Goal: Task Accomplishment & Management: Use online tool/utility

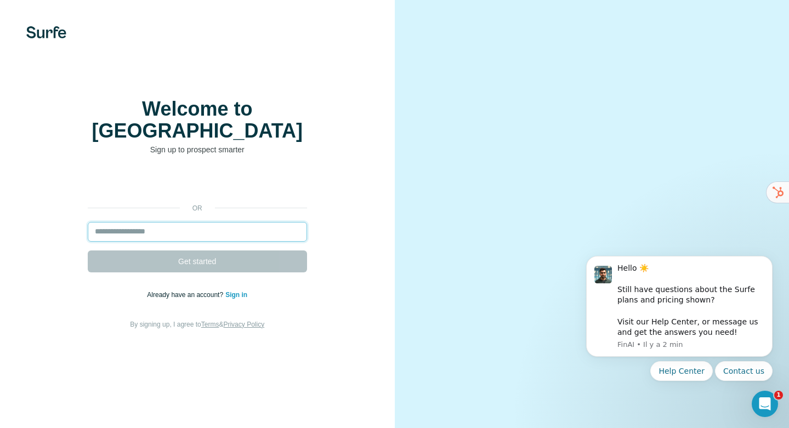
click at [169, 223] on input "email" at bounding box center [197, 232] width 219 height 20
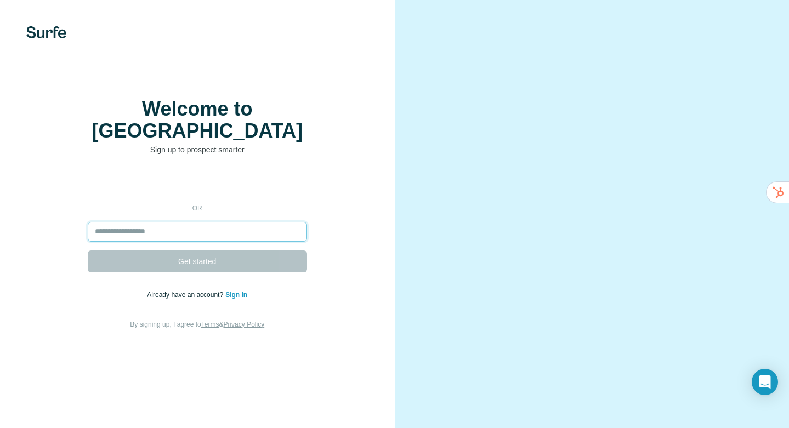
click at [158, 226] on input "email" at bounding box center [197, 232] width 219 height 20
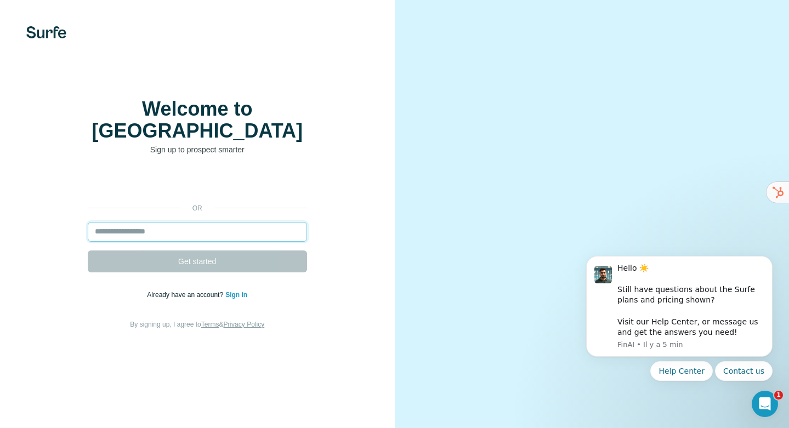
click at [151, 222] on input "email" at bounding box center [197, 232] width 219 height 20
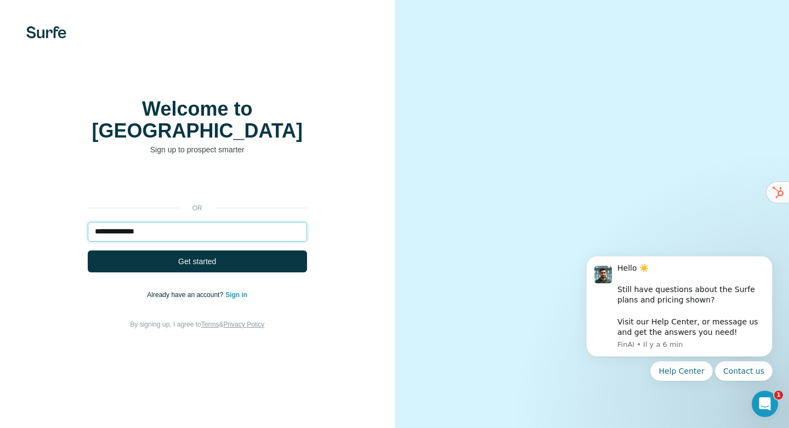
click at [151, 222] on input "**********" at bounding box center [197, 232] width 219 height 20
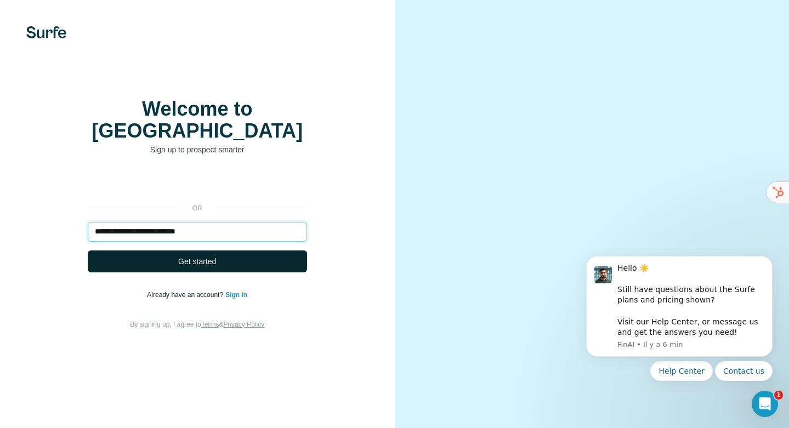
type input "**********"
click at [195, 256] on span "Get started" at bounding box center [197, 261] width 38 height 11
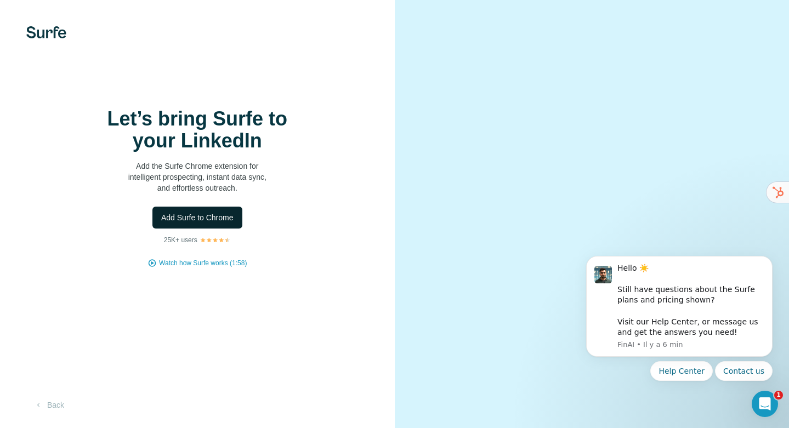
click at [193, 218] on span "Add Surfe to Chrome" at bounding box center [197, 217] width 72 height 11
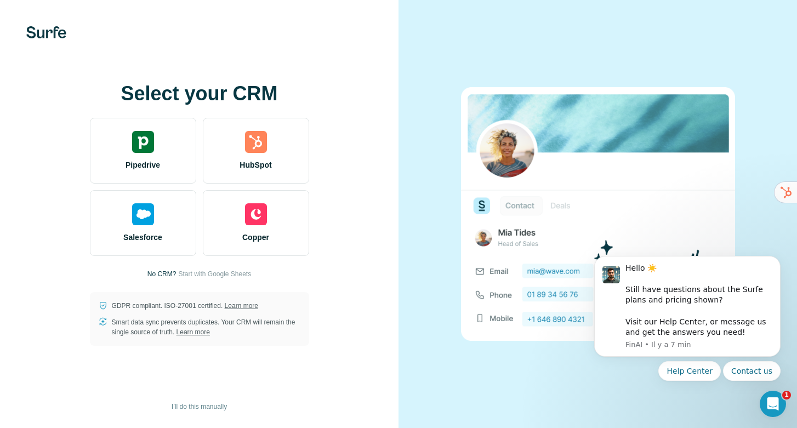
click at [307, 54] on div "Select your CRM Pipedrive HubSpot Salesforce Copper No CRM? Start with Google S…" at bounding box center [199, 214] width 398 height 428
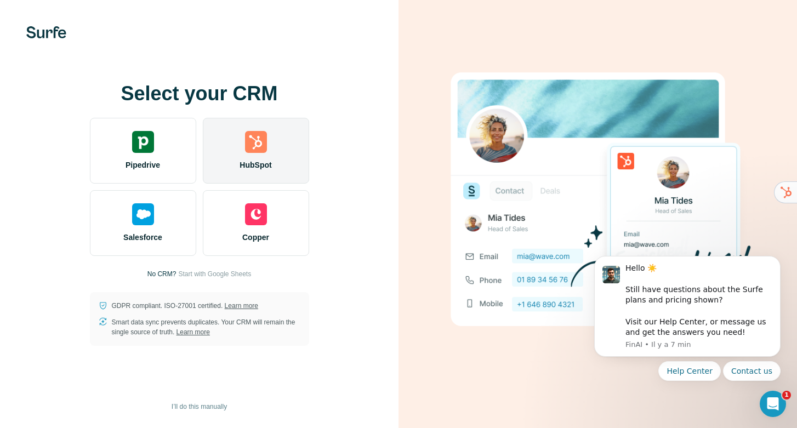
click at [255, 152] on img at bounding box center [256, 142] width 22 height 22
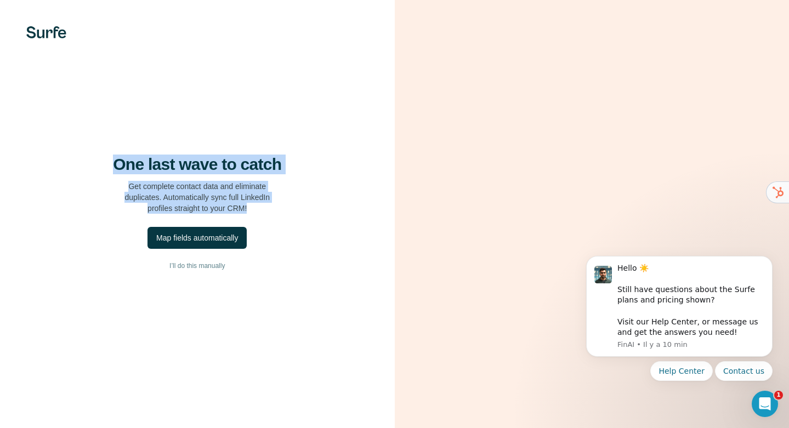
drag, startPoint x: 110, startPoint y: 163, endPoint x: 271, endPoint y: 217, distance: 170.4
click at [271, 217] on div "One last wave to catch Get complete contact data and eliminate duplicates. Auto…" at bounding box center [197, 214] width 395 height 428
copy div "One last wave to catch Get complete contact data and eliminate duplicates. Auto…"
click at [180, 240] on div "Map fields automatically" at bounding box center [197, 237] width 82 height 11
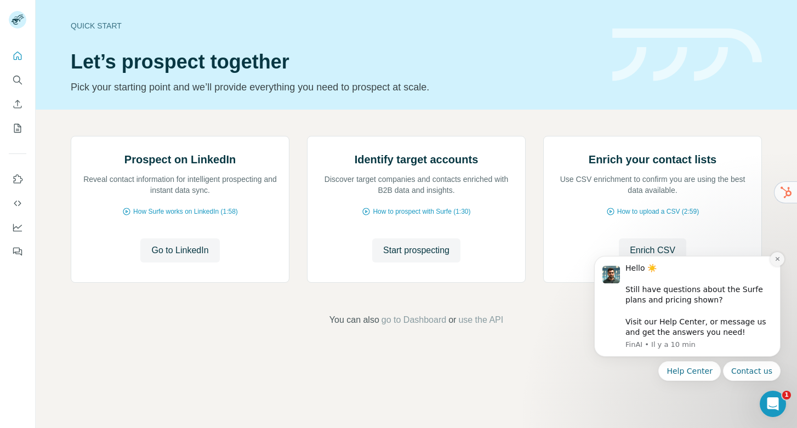
click at [778, 259] on icon "Dismiss notification" at bounding box center [777, 259] width 6 height 6
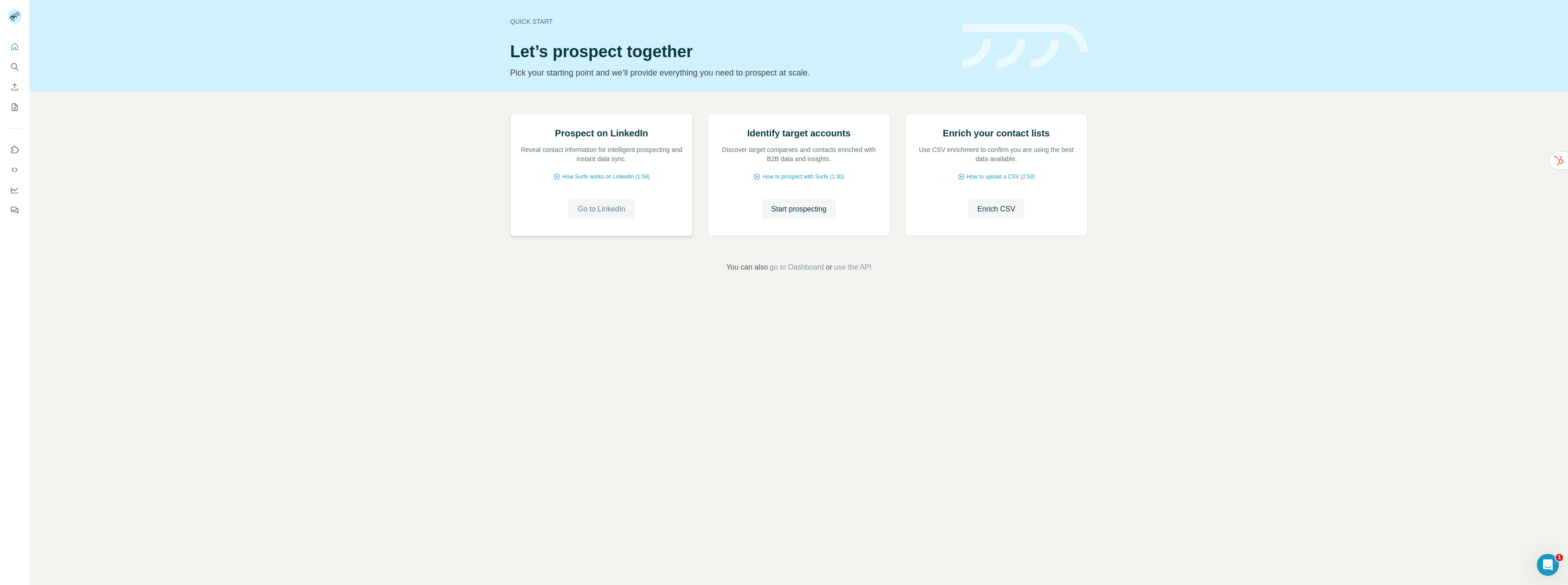
click at [588, 215] on span "Go to LinkedIn" at bounding box center [601, 209] width 48 height 11
